Goal: Task Accomplishment & Management: Use online tool/utility

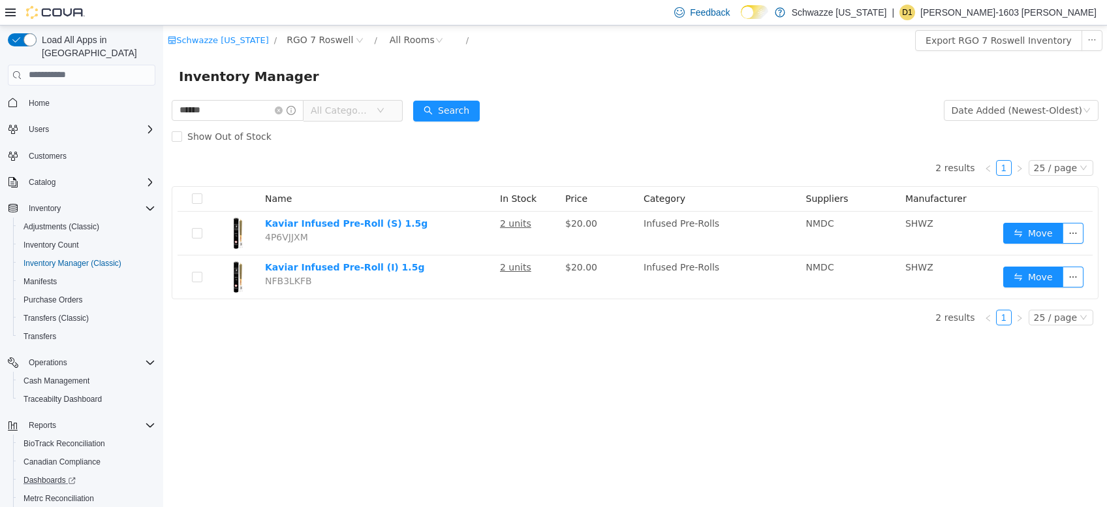
scroll to position [66, 0]
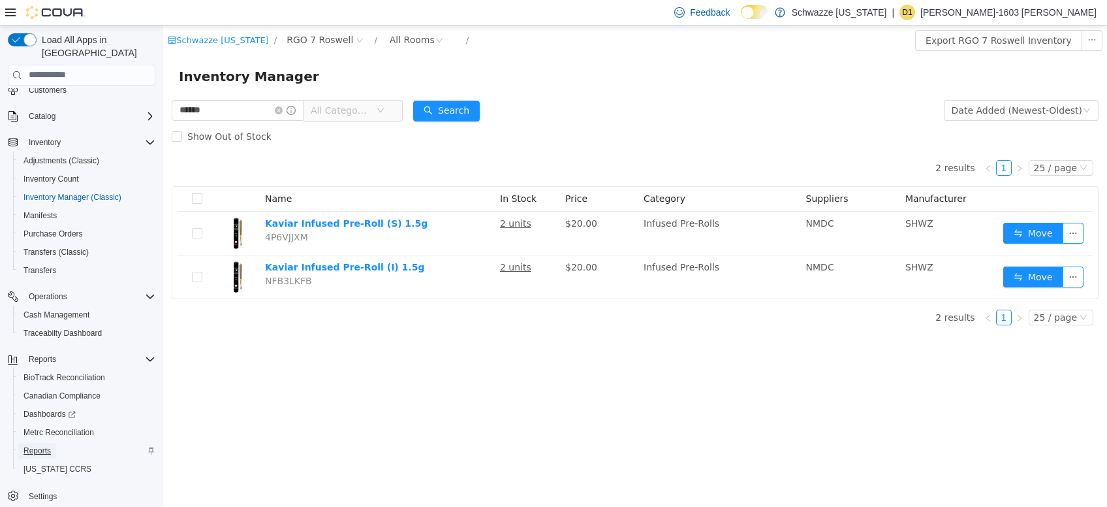
click at [41, 445] on span "Reports" at bounding box center [36, 450] width 27 height 10
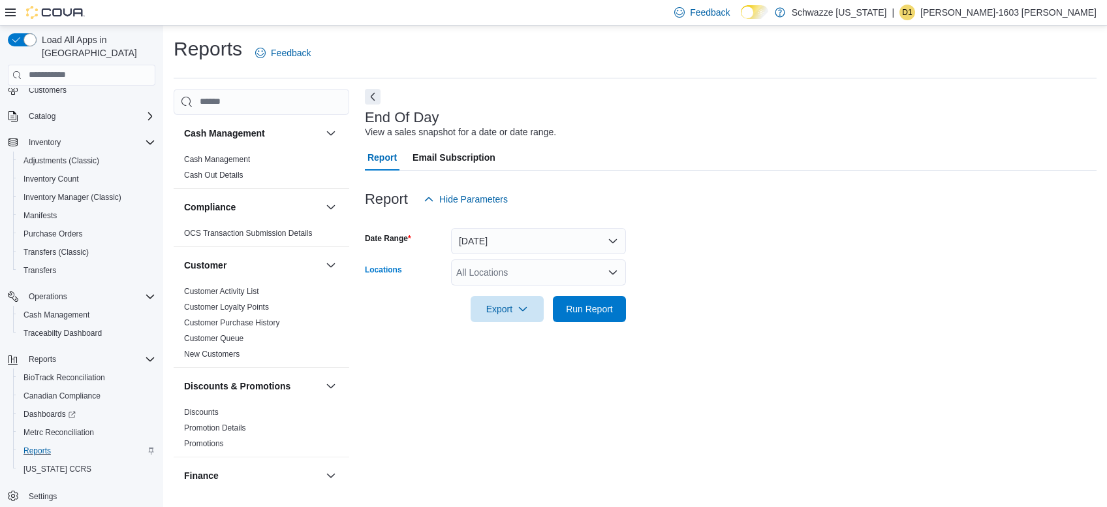
click at [510, 264] on div "All Locations" at bounding box center [538, 272] width 175 height 26
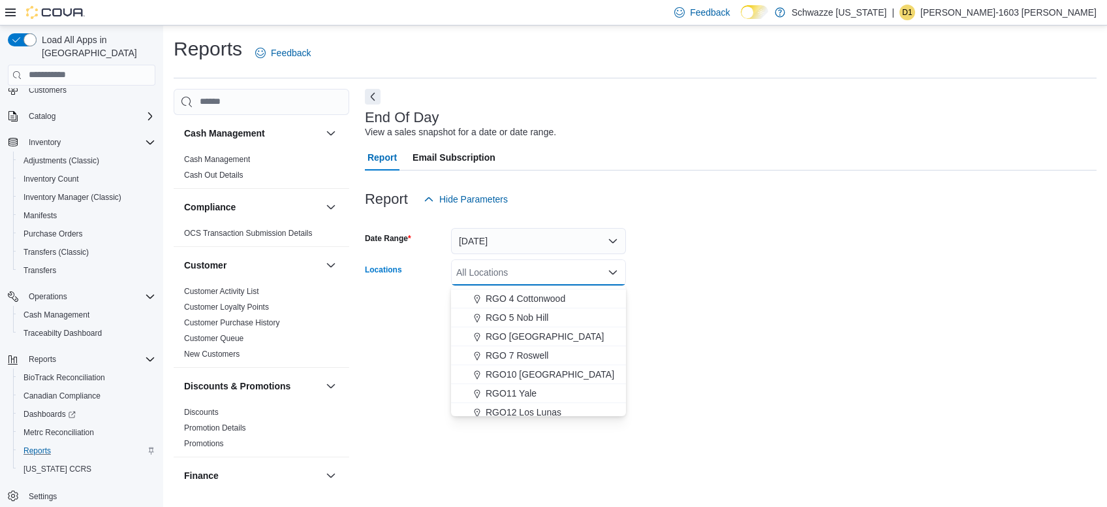
scroll to position [413, 0]
click at [531, 351] on span "RGO 7 Roswell" at bounding box center [517, 354] width 63 height 13
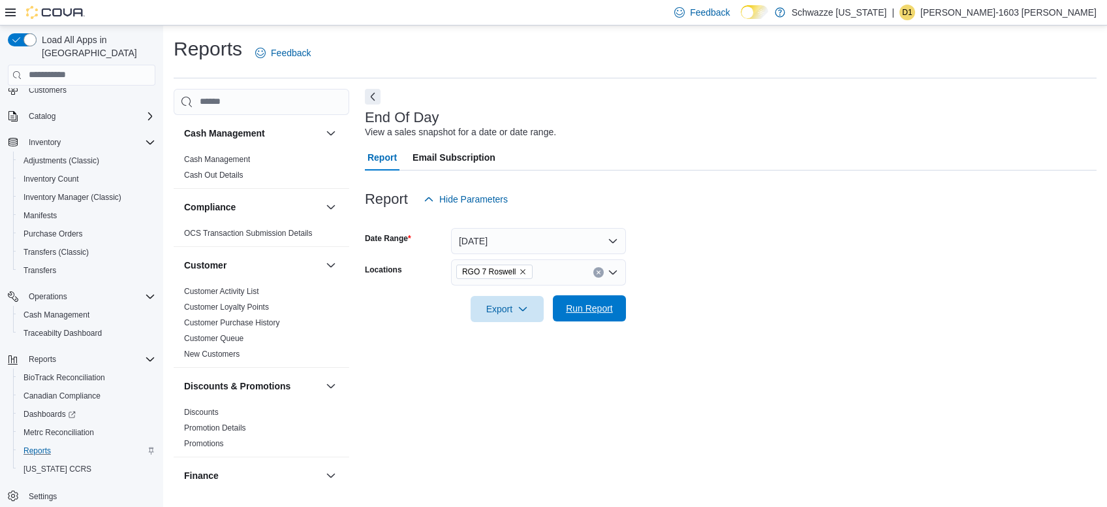
drag, startPoint x: 407, startPoint y: 362, endPoint x: 590, endPoint y: 316, distance: 188.5
click at [590, 316] on div "End Of Day View a sales snapshot for a date or date range. Report Email Subscri…" at bounding box center [731, 292] width 732 height 406
click at [590, 316] on span "Run Report" at bounding box center [589, 308] width 57 height 26
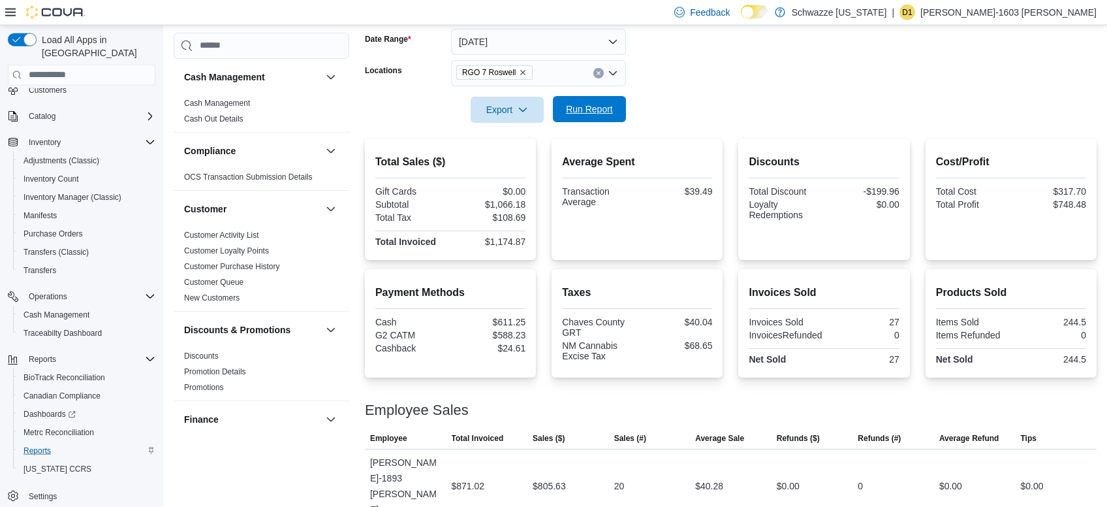
scroll to position [204, 0]
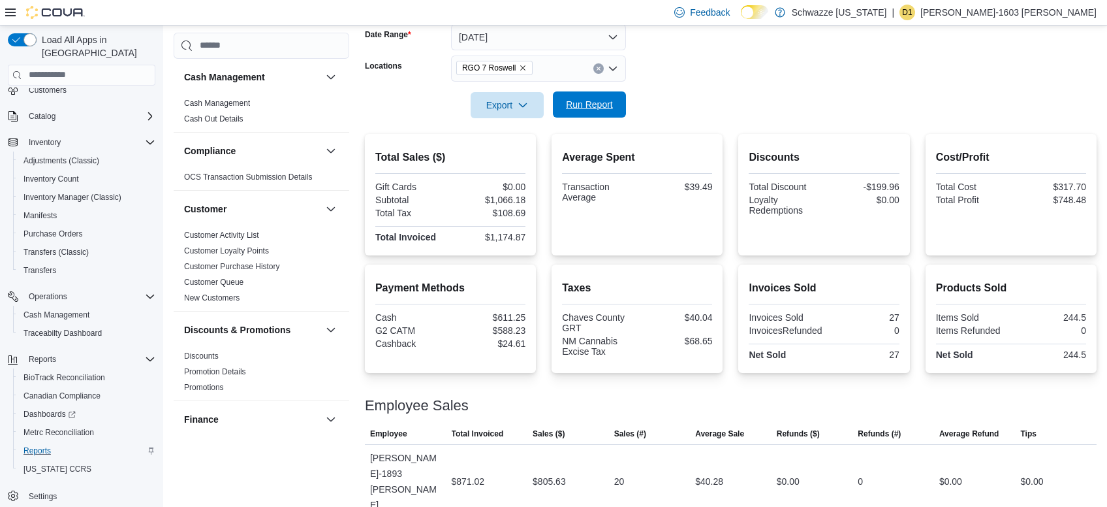
click at [590, 316] on div "Chaves County GRT" at bounding box center [598, 322] width 72 height 21
